Goal: Transaction & Acquisition: Donate

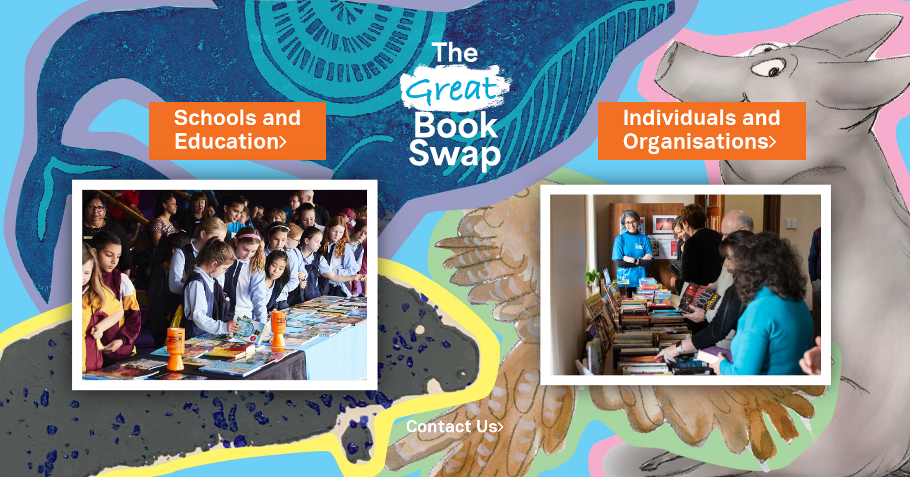
click at [222, 343] on img at bounding box center [224, 285] width 305 height 211
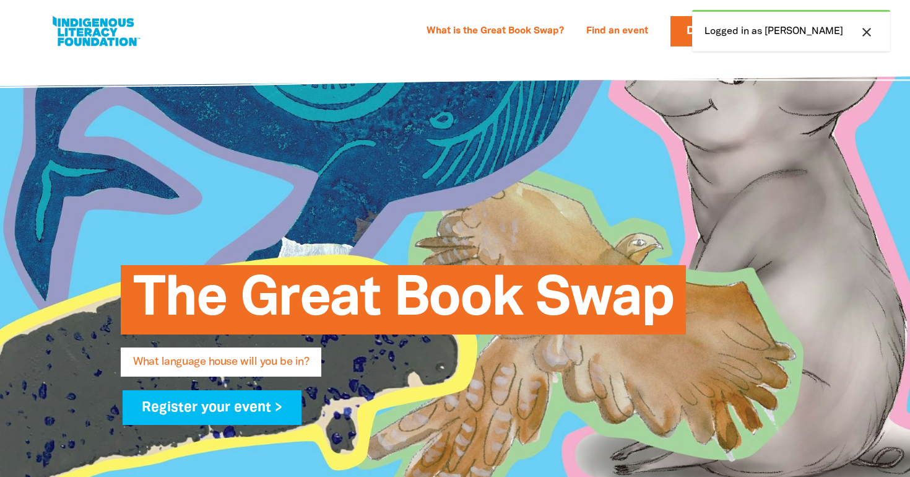
select select "primary-school"
click at [873, 36] on icon "close" at bounding box center [867, 32] width 15 height 15
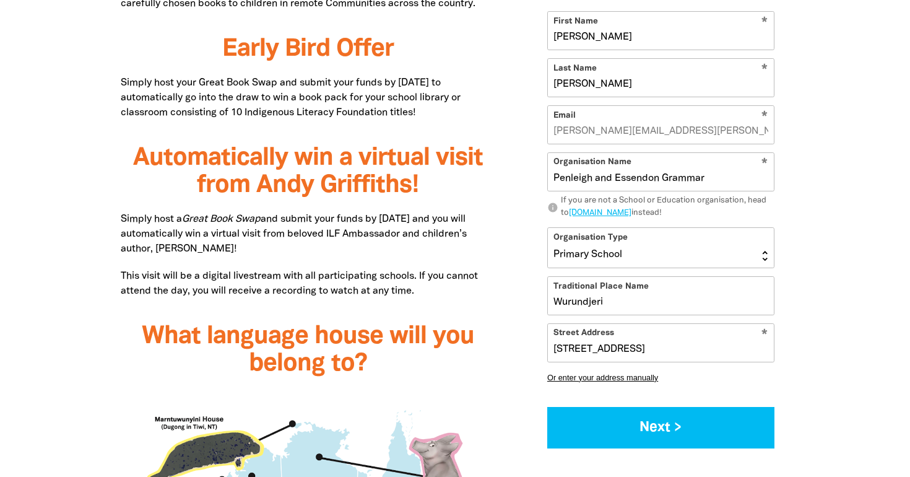
scroll to position [829, 0]
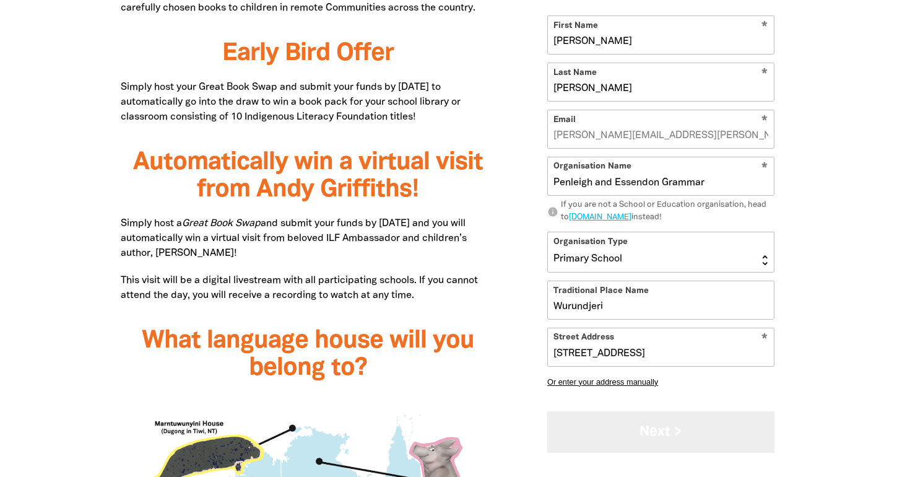
click at [602, 424] on button "Next >" at bounding box center [660, 431] width 227 height 41
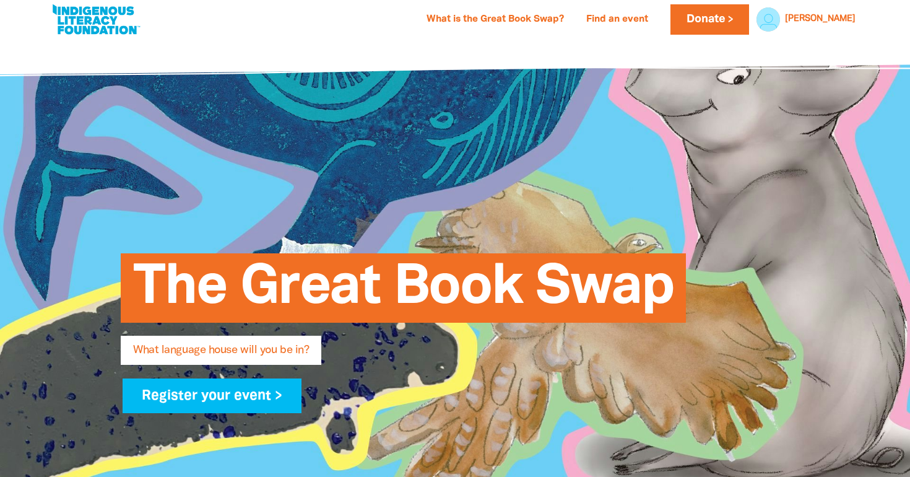
scroll to position [0, 0]
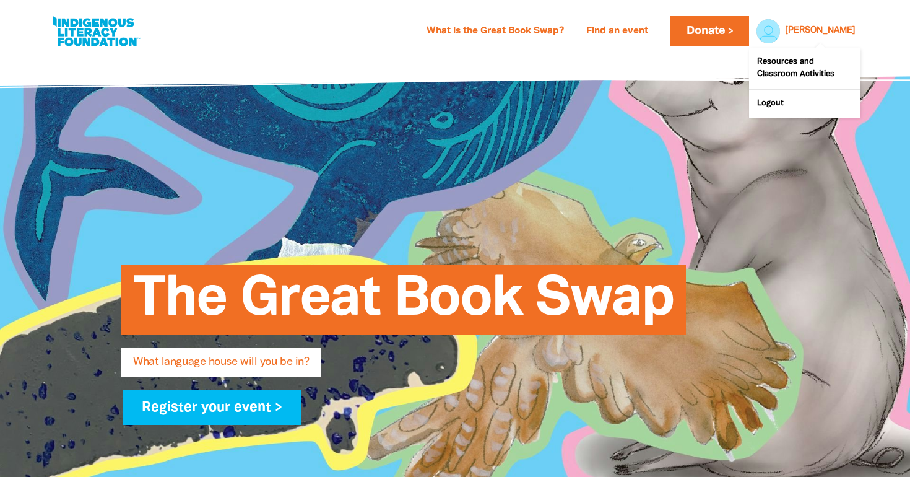
click at [780, 28] on div at bounding box center [766, 31] width 30 height 30
click at [782, 63] on link "Resources and Classroom Activities" at bounding box center [804, 68] width 111 height 41
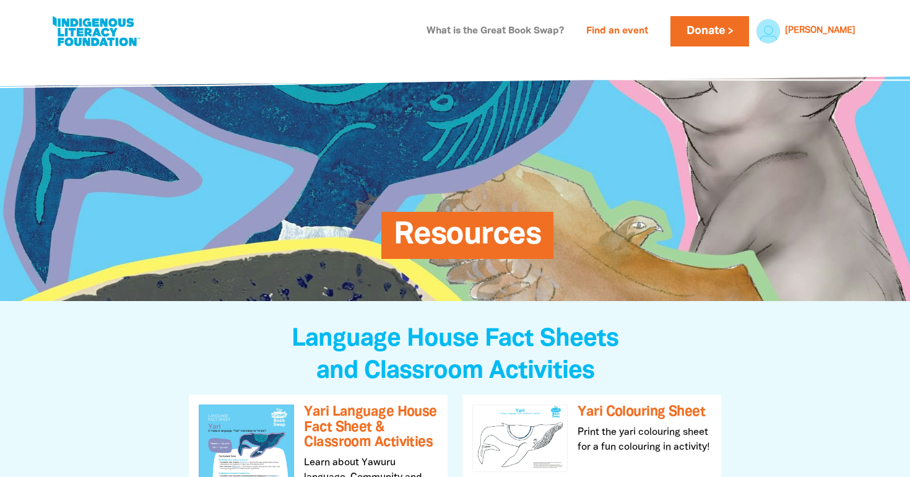
click at [562, 29] on link "What is the Great Book Swap?" at bounding box center [495, 32] width 152 height 20
click at [739, 29] on link "Donate" at bounding box center [710, 31] width 78 height 30
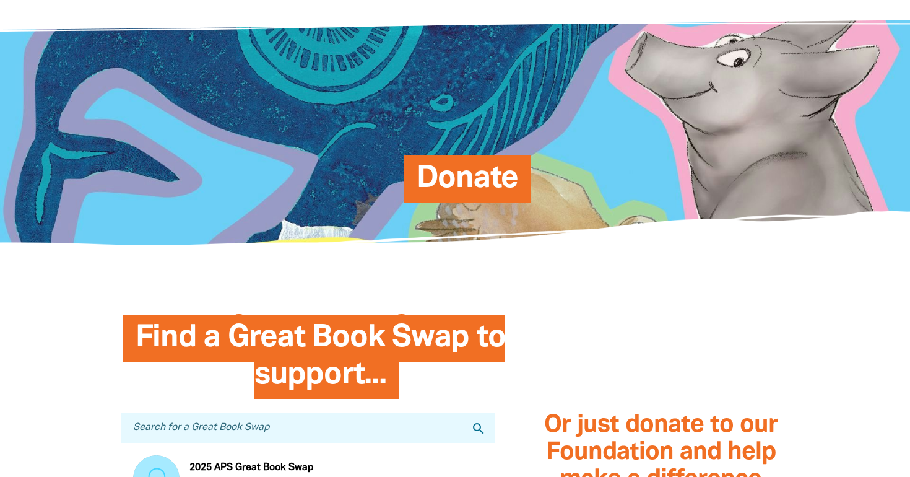
scroll to position [148, 0]
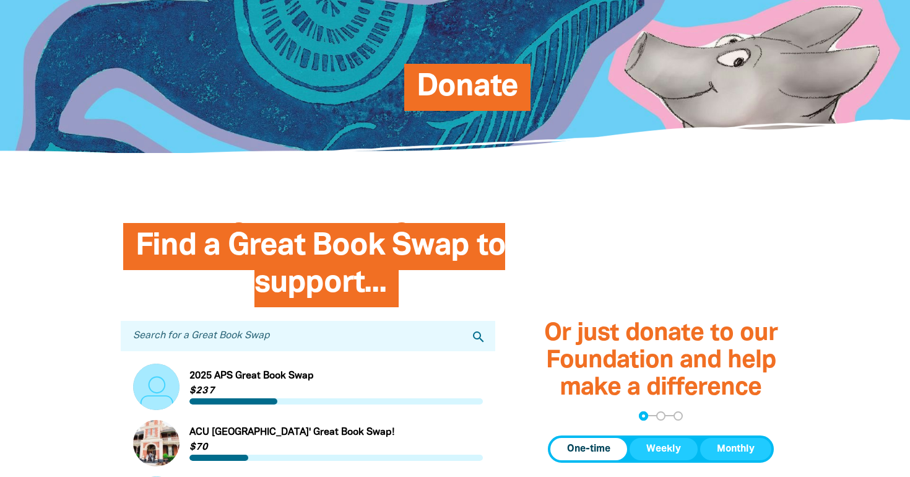
click at [284, 331] on input "Search for a Great Book Swap" at bounding box center [308, 336] width 375 height 30
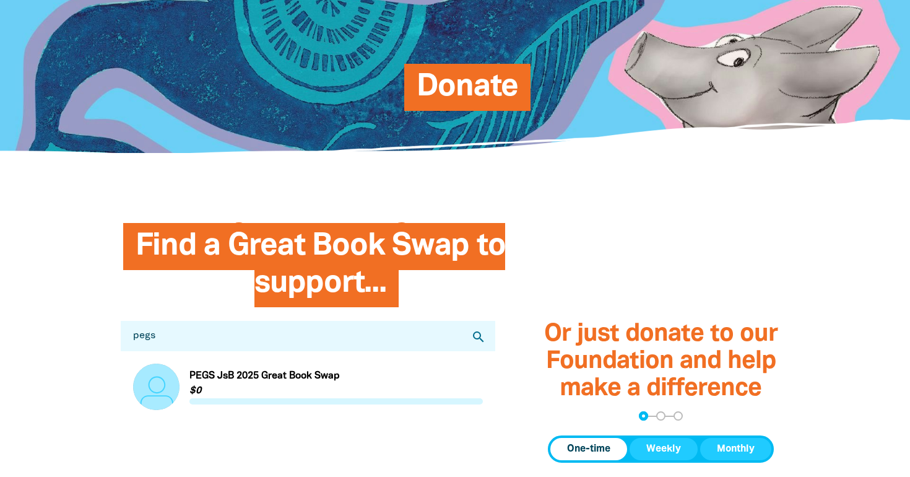
type input "pegs"
click at [266, 374] on link "Link to PEGS JsB 2025 Great Book Swap" at bounding box center [308, 387] width 350 height 46
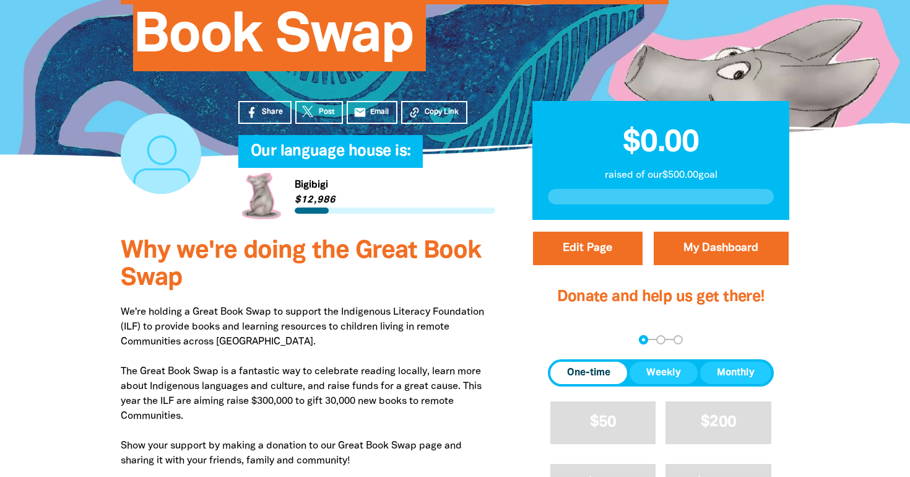
scroll to position [165, 0]
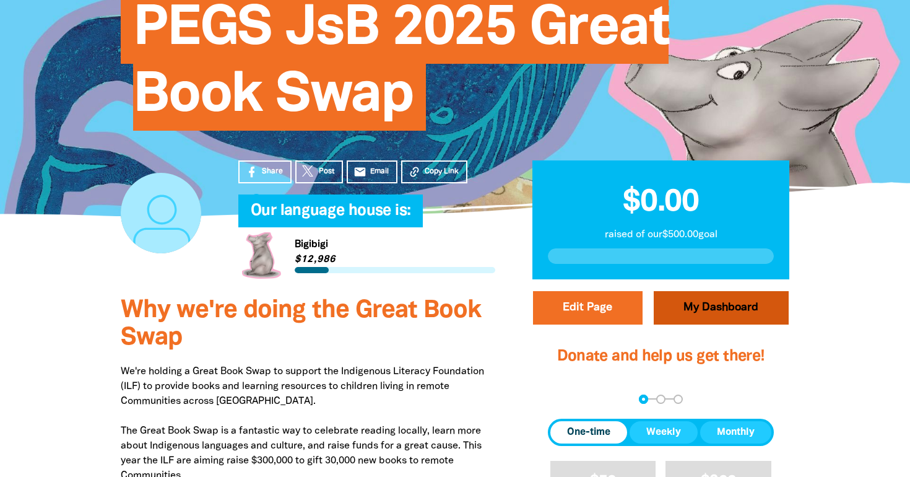
click at [738, 315] on link "My Dashboard" at bounding box center [721, 307] width 135 height 33
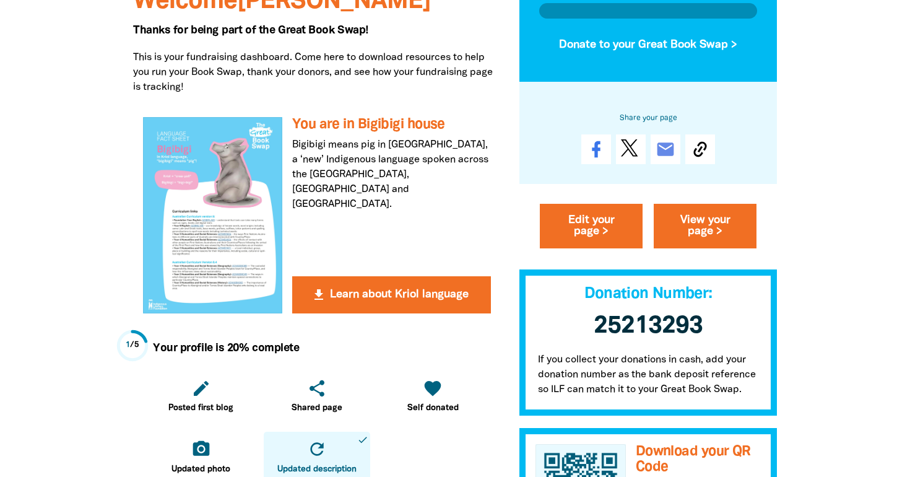
scroll to position [245, 0]
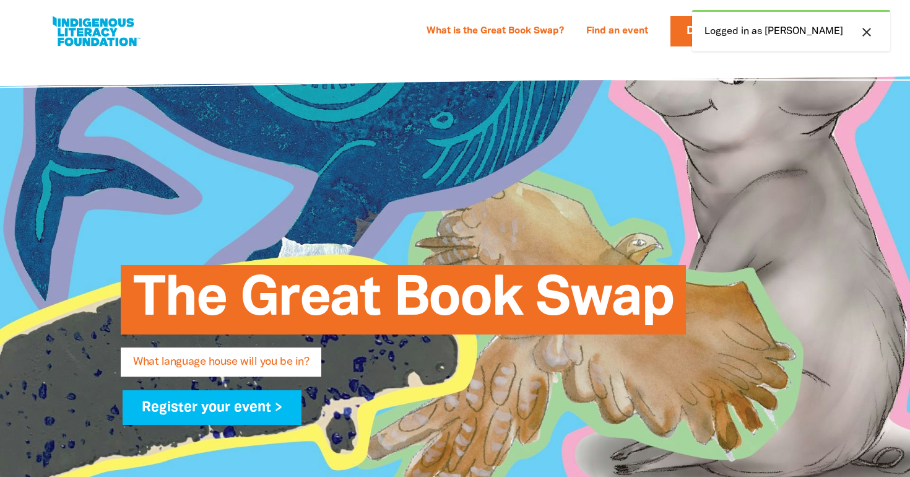
select select "primary-school"
